Goal: Task Accomplishment & Management: Use online tool/utility

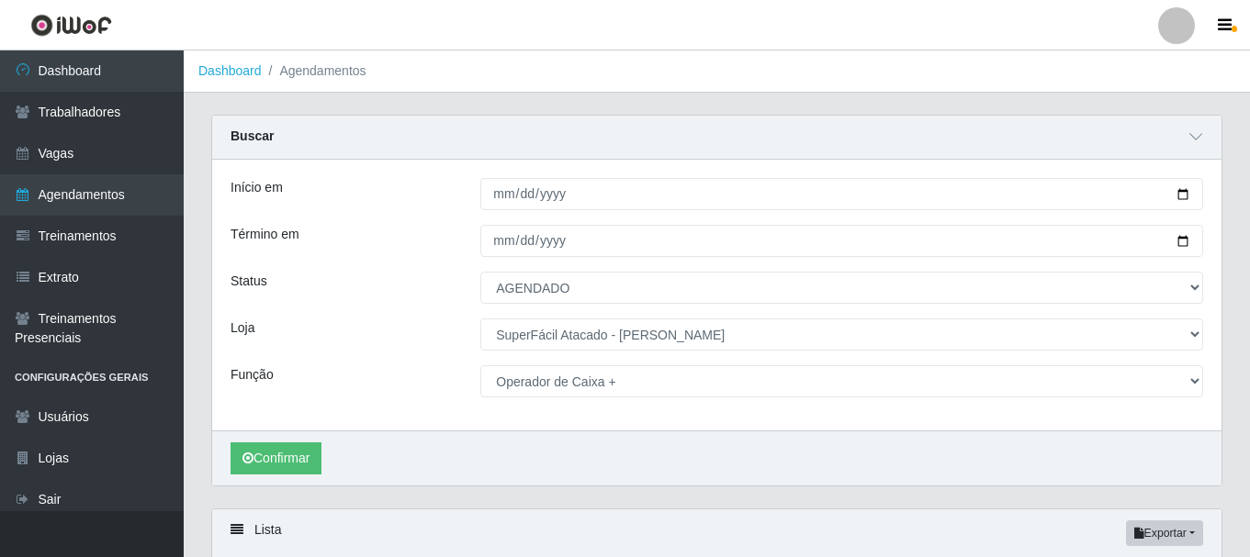
click at [93, 73] on link "Dashboard" at bounding box center [92, 71] width 184 height 41
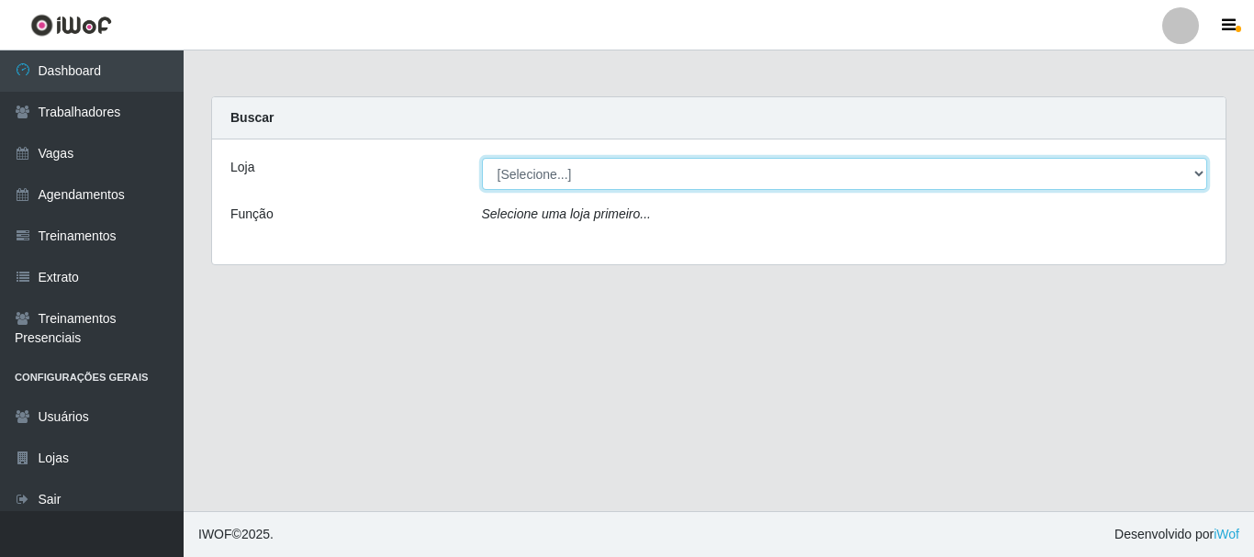
click at [1199, 169] on select "[Selecione...] SuperFácil Atacado - [PERSON_NAME]" at bounding box center [845, 174] width 726 height 32
select select "399"
click at [482, 158] on select "[Selecione...] SuperFácil Atacado - [PERSON_NAME]" at bounding box center [845, 174] width 726 height 32
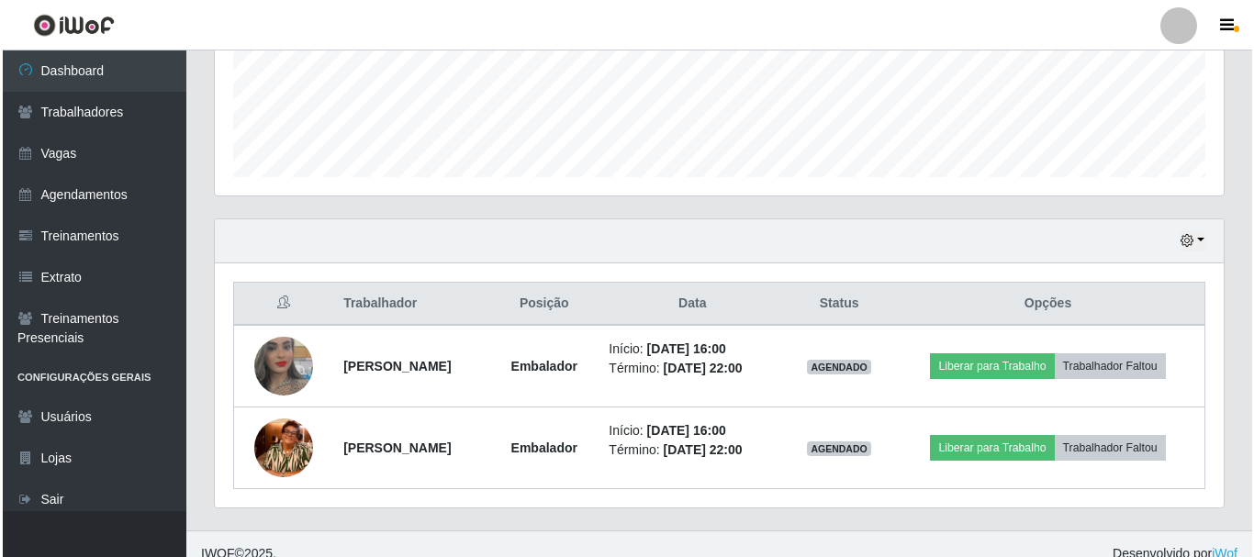
scroll to position [499, 0]
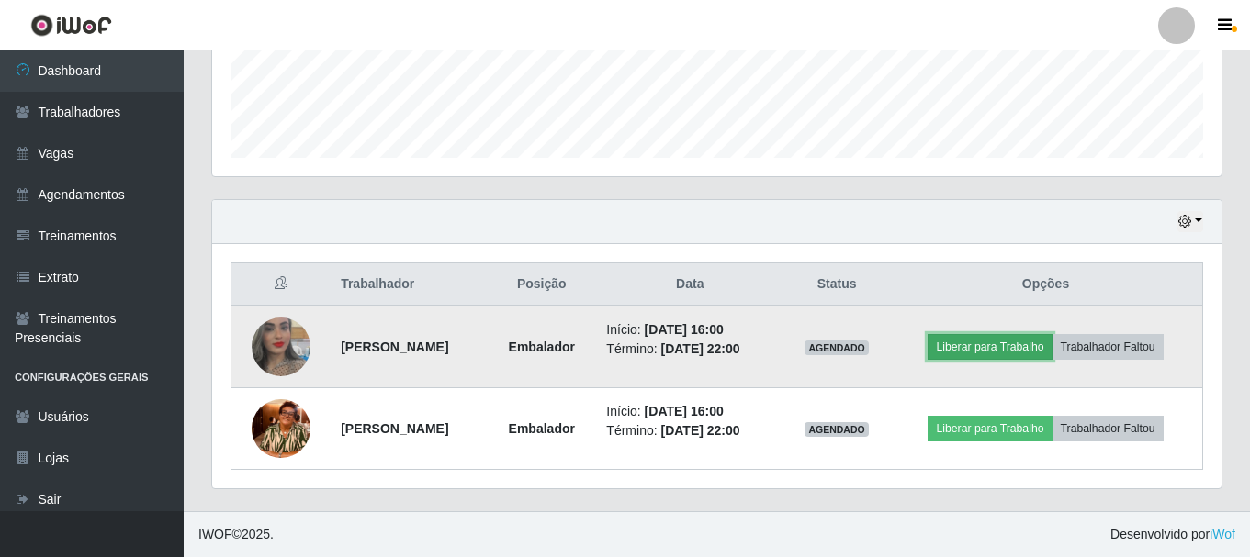
click at [994, 347] on button "Liberar para Trabalho" at bounding box center [990, 347] width 124 height 26
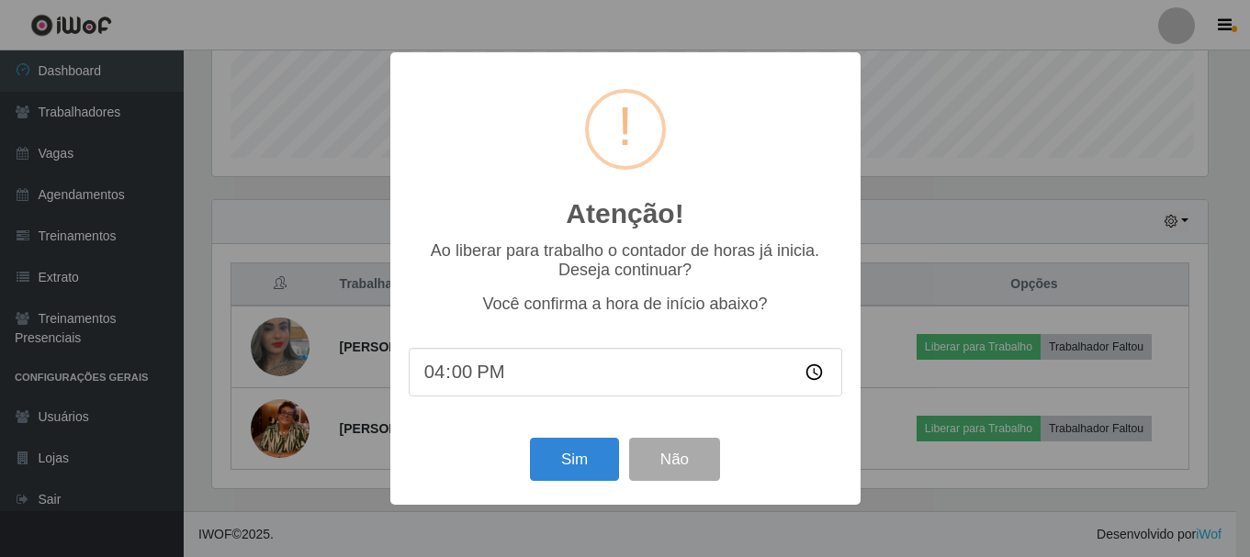
scroll to position [381, 1000]
click at [590, 471] on button "Sim" at bounding box center [576, 459] width 89 height 43
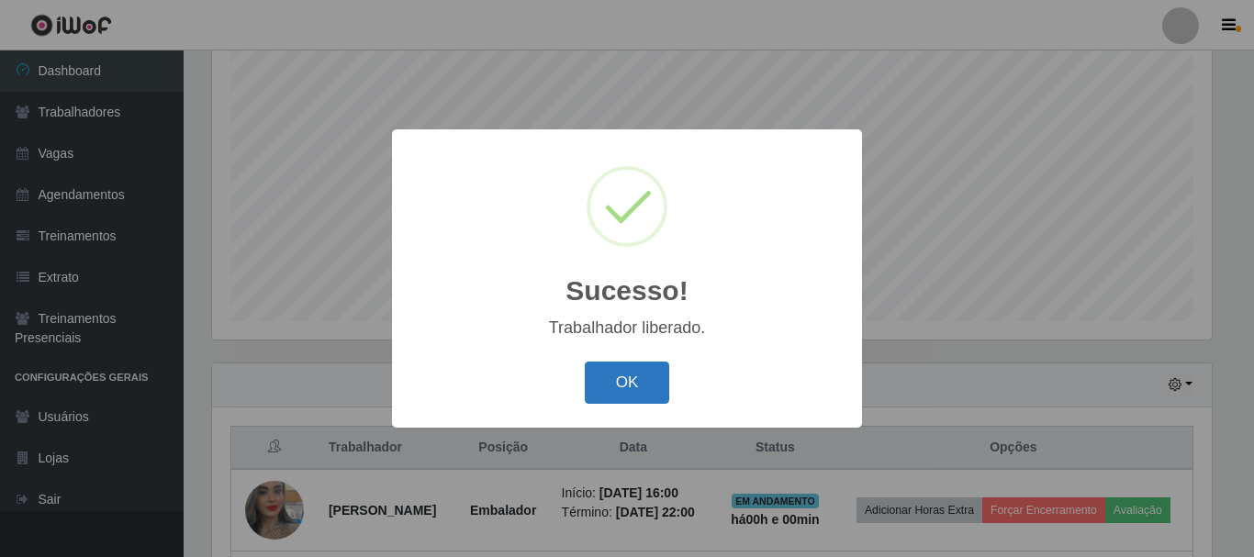
click at [613, 393] on button "OK" at bounding box center [627, 383] width 85 height 43
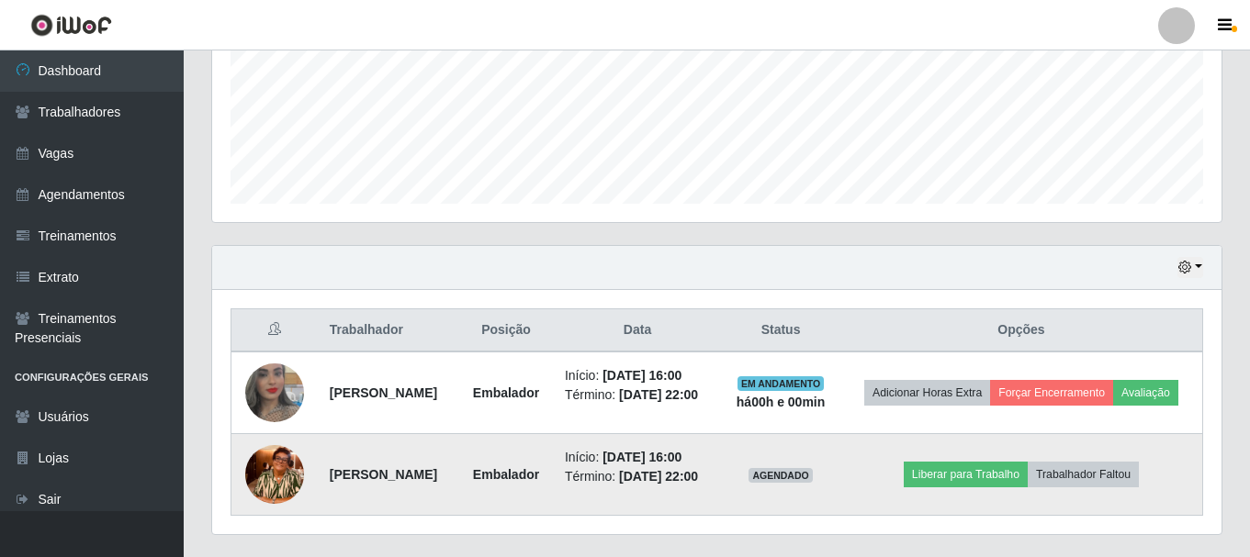
scroll to position [565, 0]
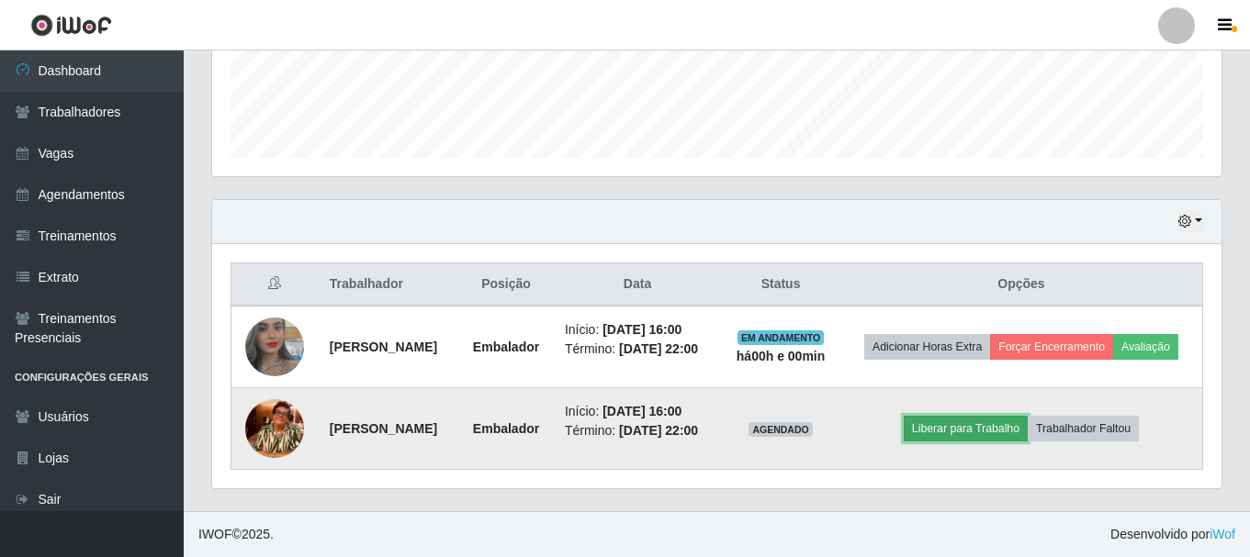
click at [981, 416] on button "Liberar para Trabalho" at bounding box center [966, 429] width 124 height 26
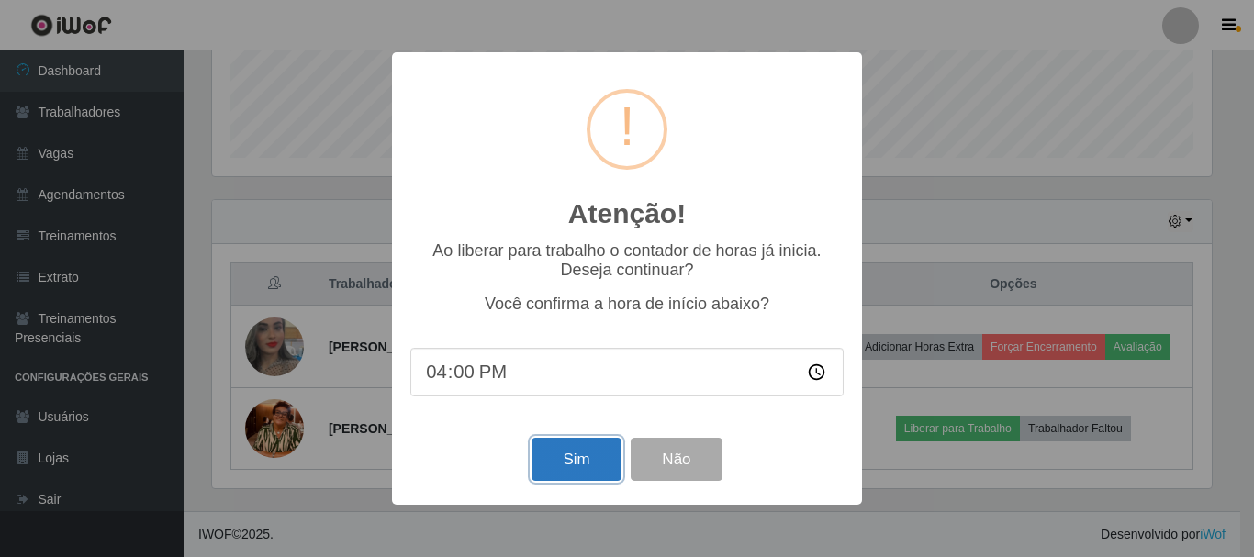
click at [569, 464] on button "Sim" at bounding box center [576, 459] width 89 height 43
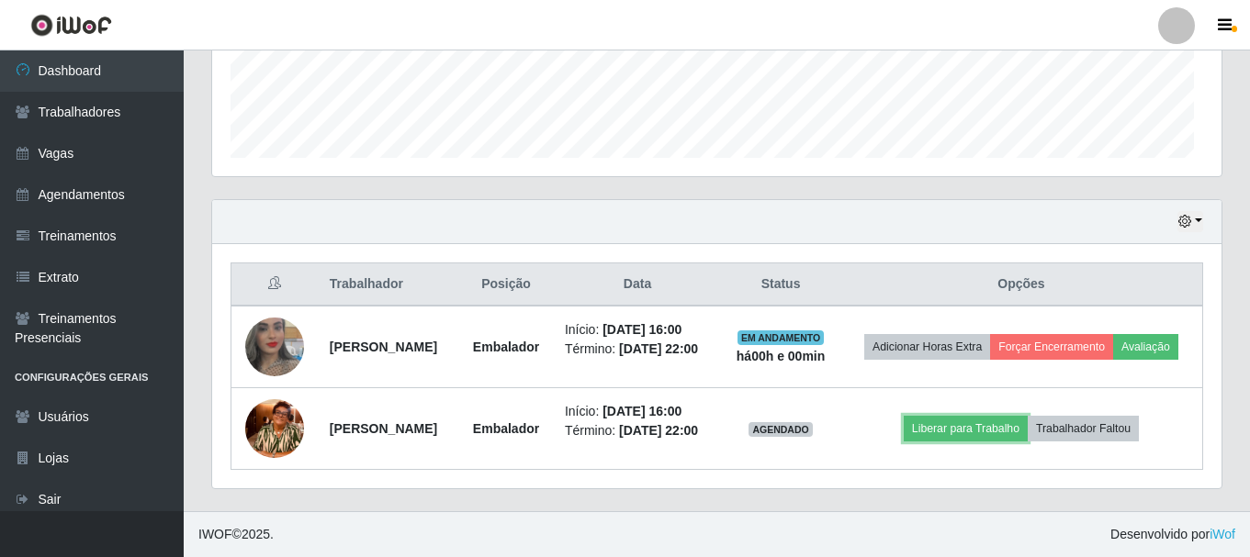
scroll to position [381, 1009]
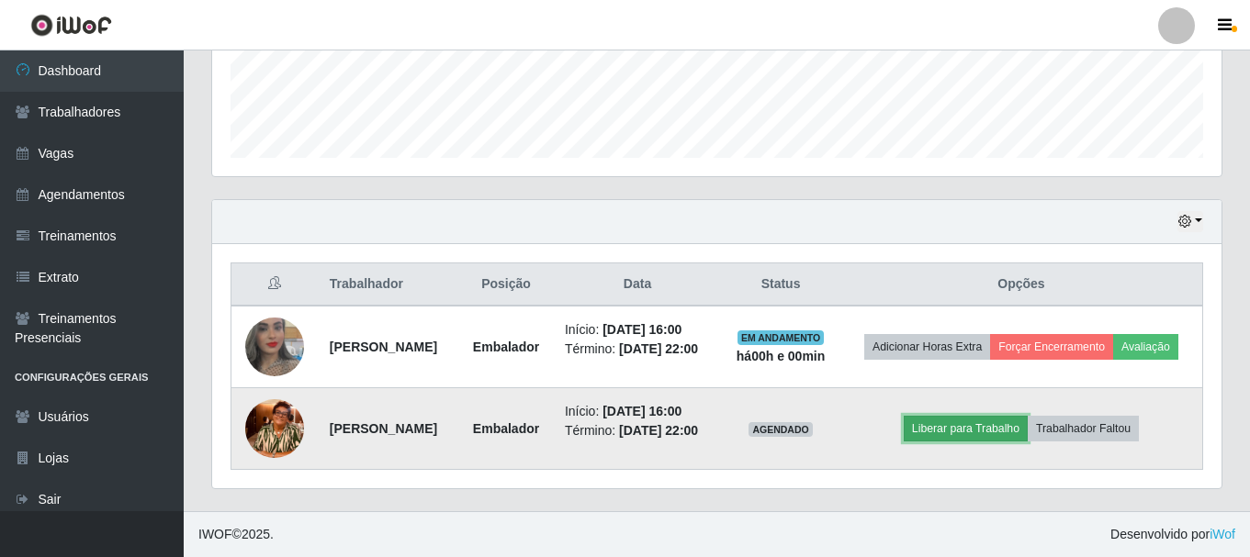
click at [984, 416] on button "Liberar para Trabalho" at bounding box center [966, 429] width 124 height 26
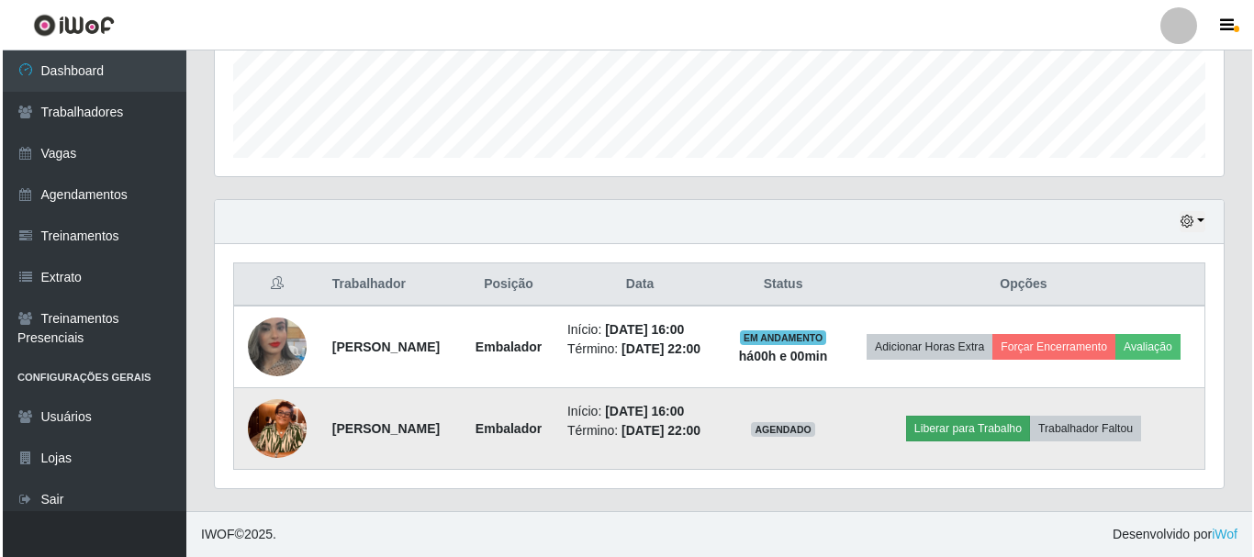
scroll to position [381, 1000]
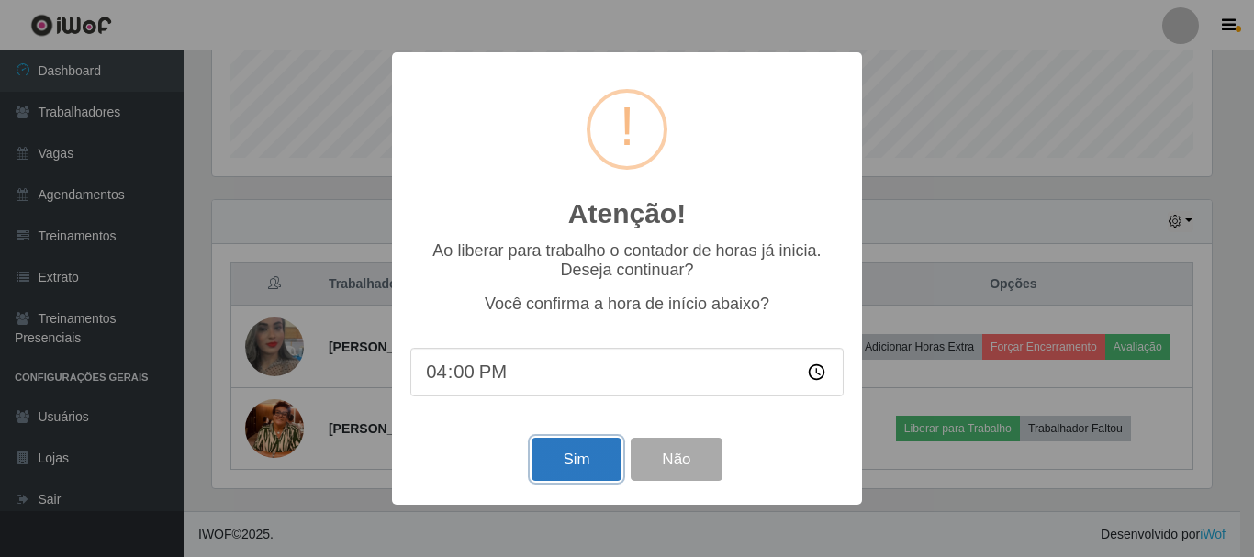
click at [595, 459] on button "Sim" at bounding box center [576, 459] width 89 height 43
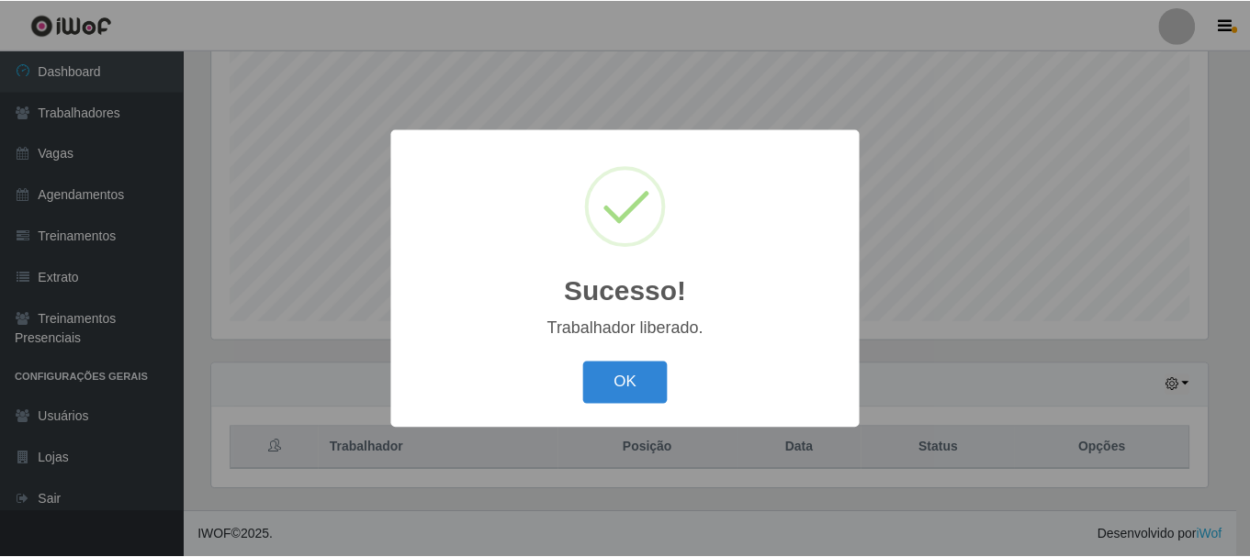
scroll to position [917949, 917330]
click at [650, 382] on button "OK" at bounding box center [627, 383] width 85 height 43
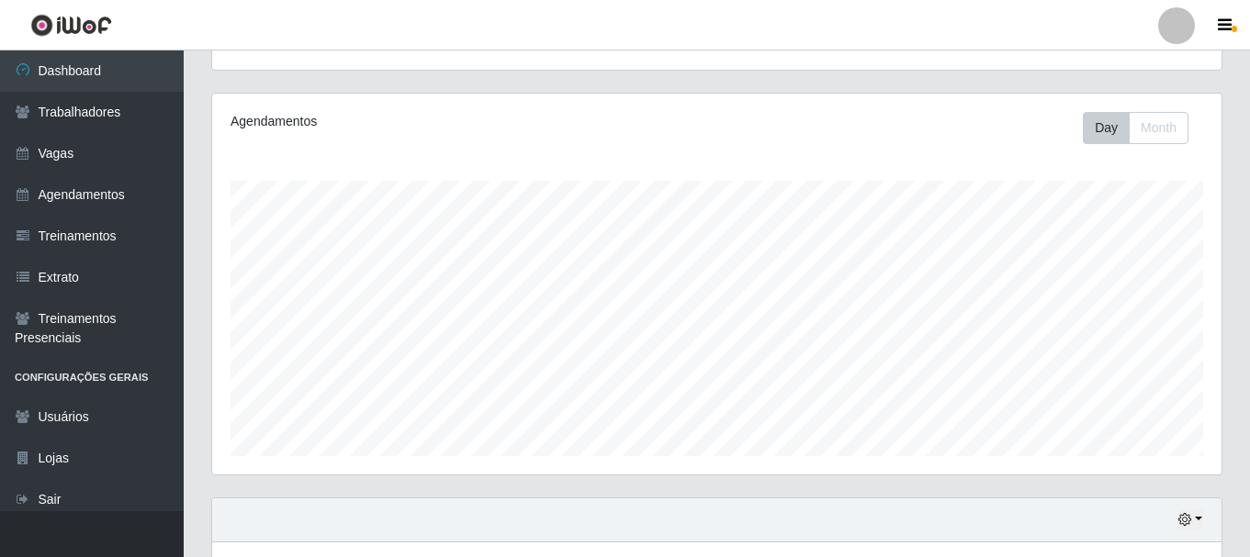
scroll to position [197, 0]
